Goal: Transaction & Acquisition: Purchase product/service

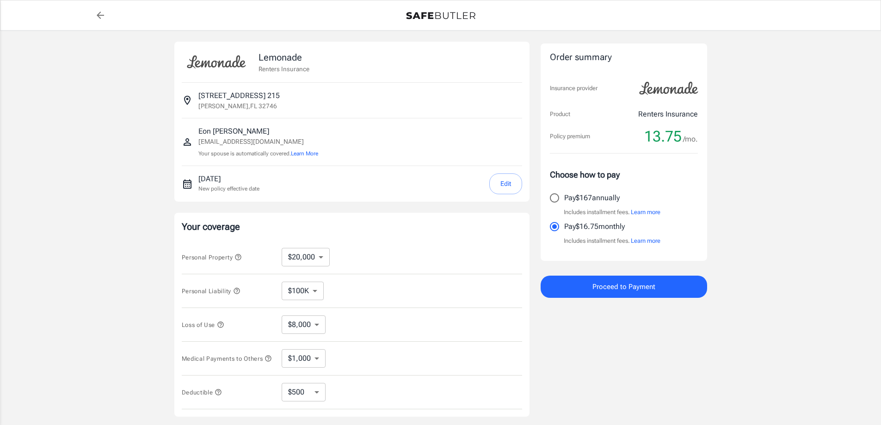
select select "20000"
select select "500"
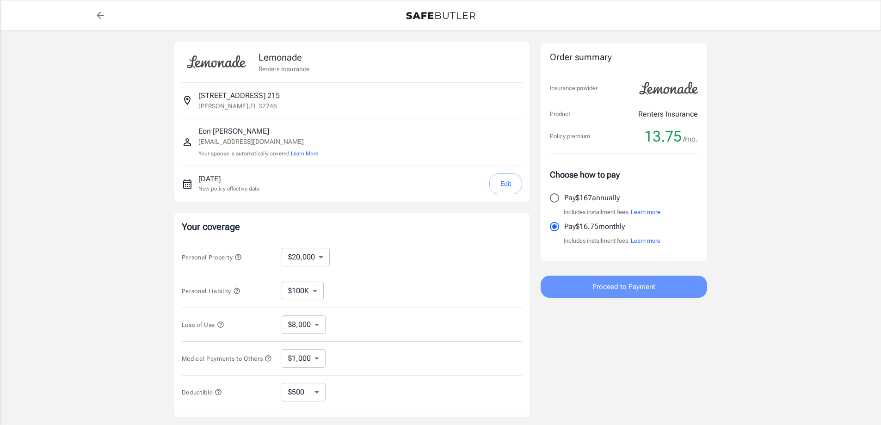
click at [610, 286] on span "Proceed to Payment" at bounding box center [623, 287] width 63 height 12
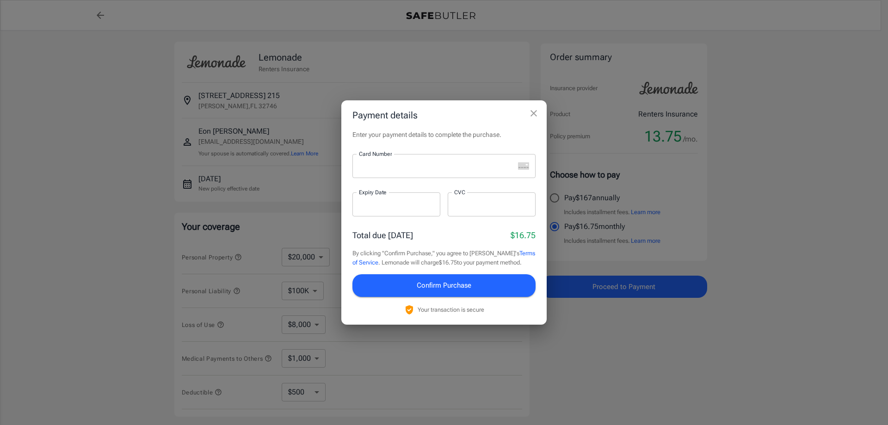
click at [416, 171] on div at bounding box center [433, 166] width 162 height 24
click at [396, 197] on div at bounding box center [396, 204] width 88 height 24
click at [433, 284] on span "Confirm Purchase" at bounding box center [444, 285] width 55 height 12
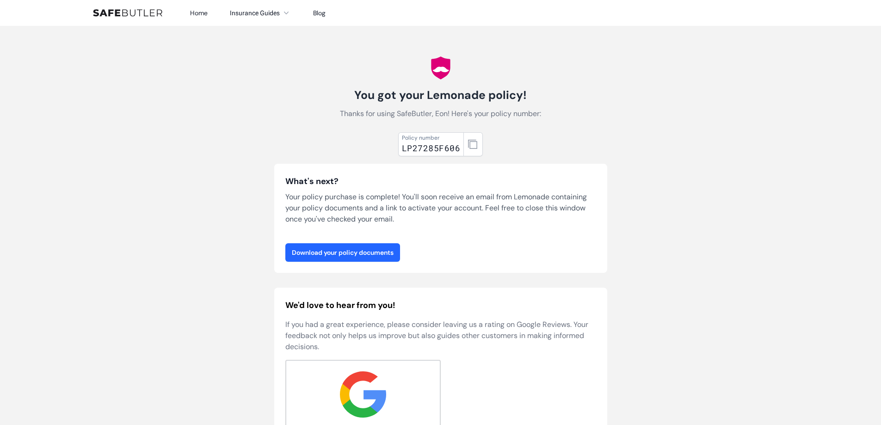
click at [369, 251] on link "Download your policy documents" at bounding box center [342, 252] width 115 height 18
